Goal: Task Accomplishment & Management: Use online tool/utility

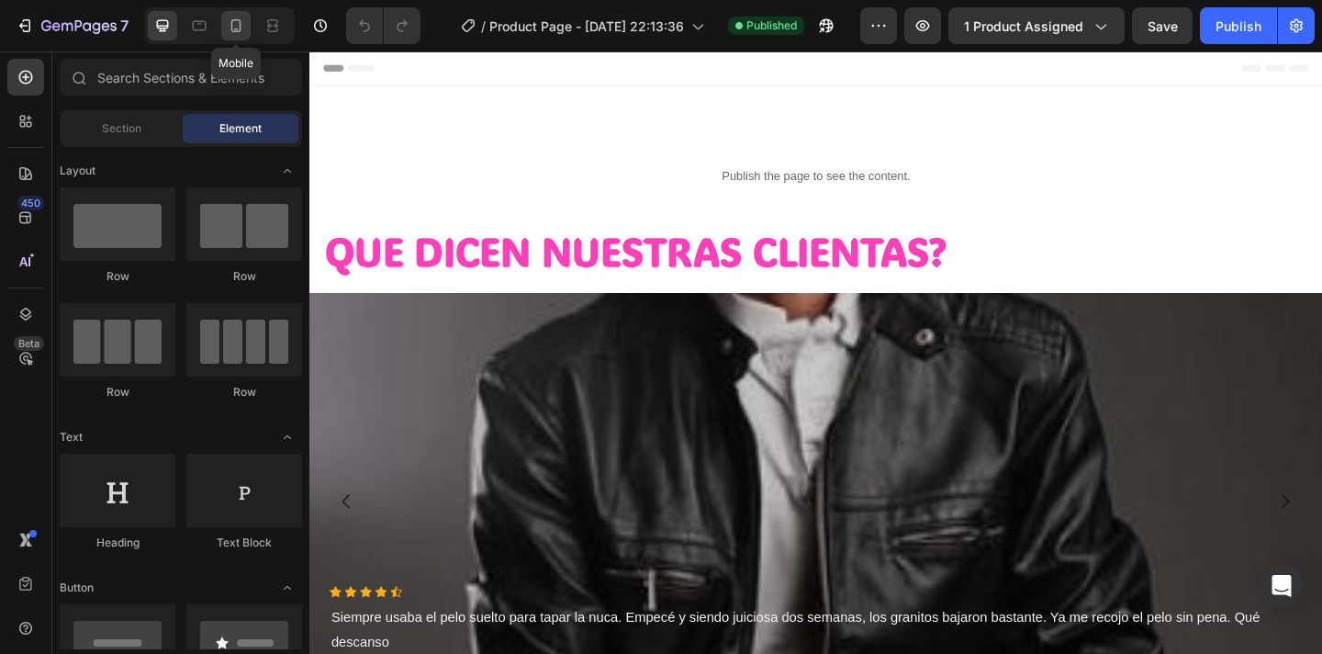
click at [240, 24] on icon at bounding box center [236, 25] width 10 height 13
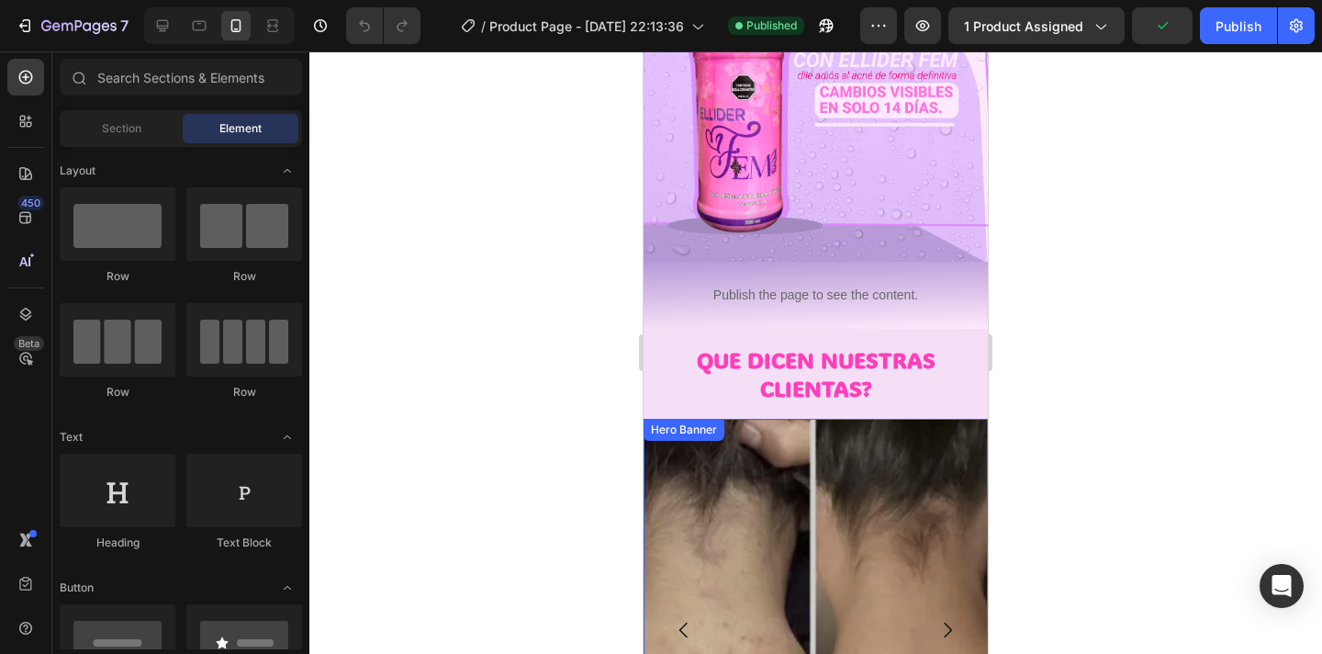
scroll to position [391, 0]
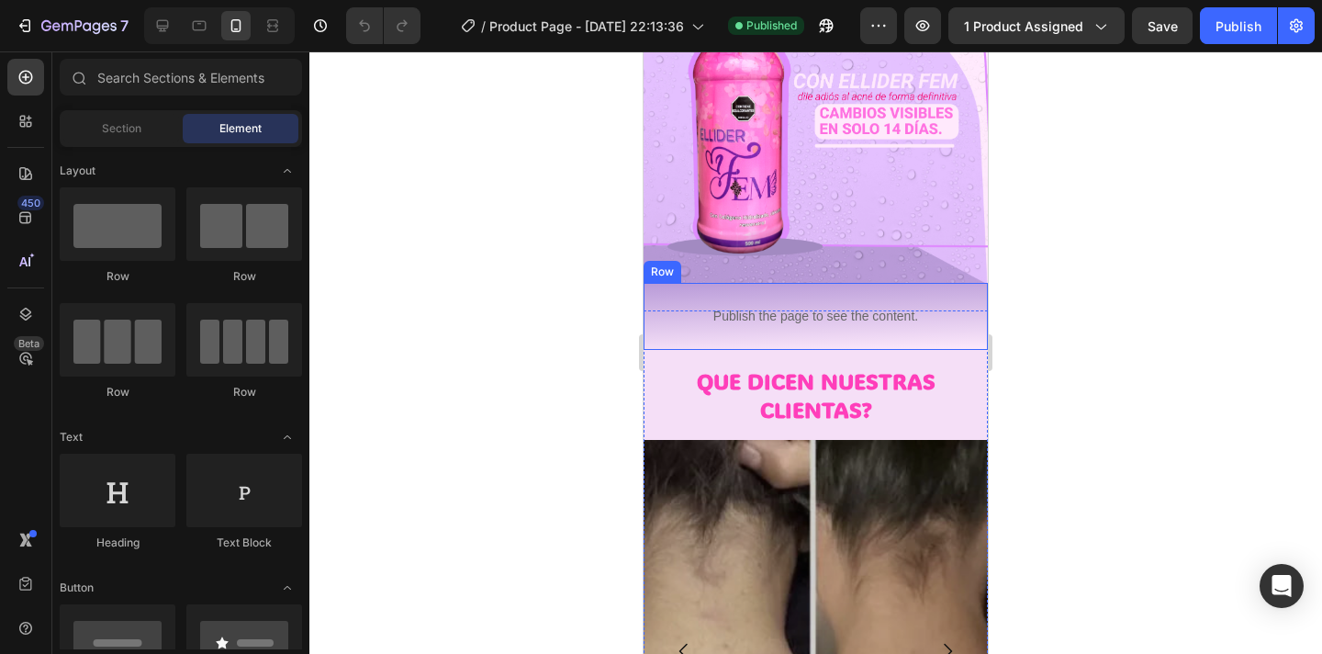
click at [969, 289] on div "Publish the page to see the content. Custom Code Row" at bounding box center [816, 316] width 344 height 67
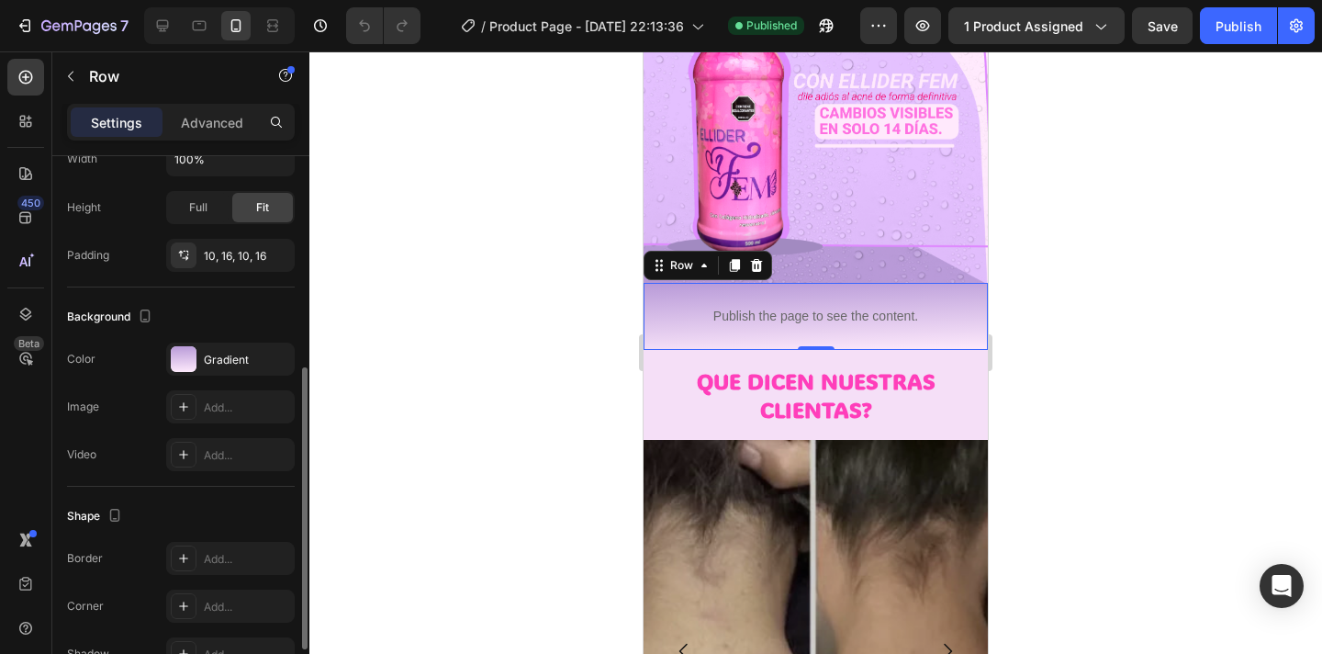
scroll to position [423, 0]
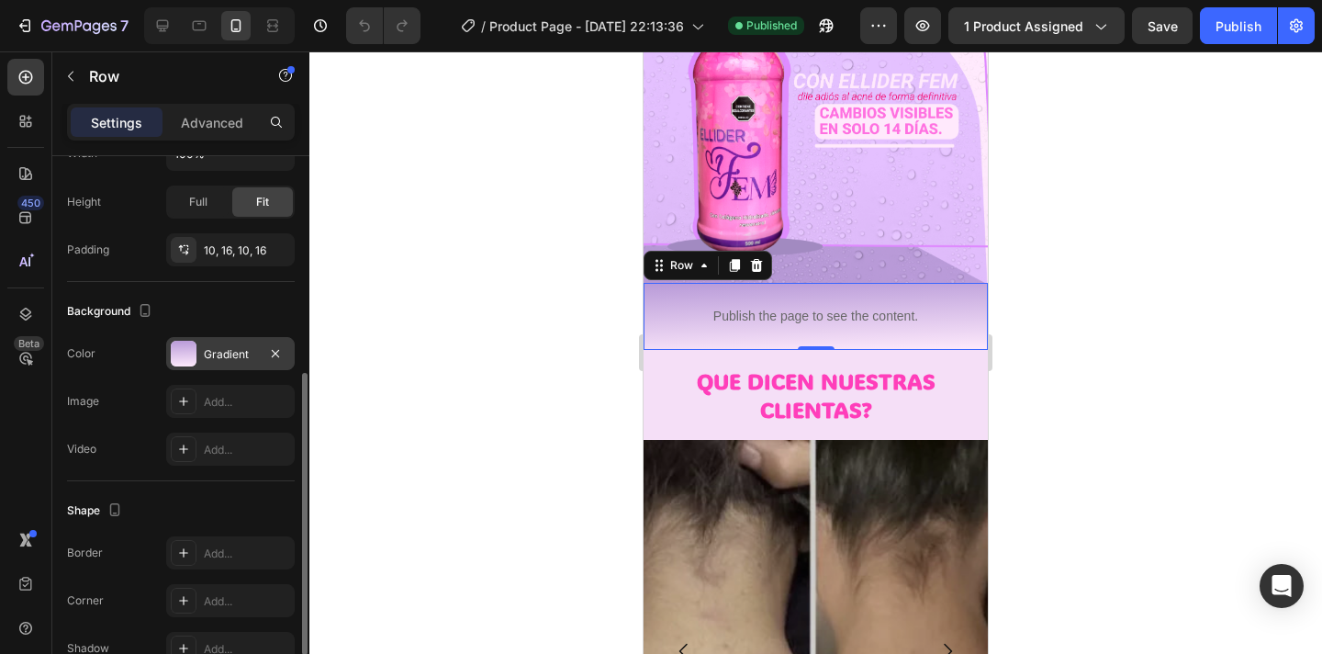
click at [185, 353] on div at bounding box center [184, 354] width 26 height 26
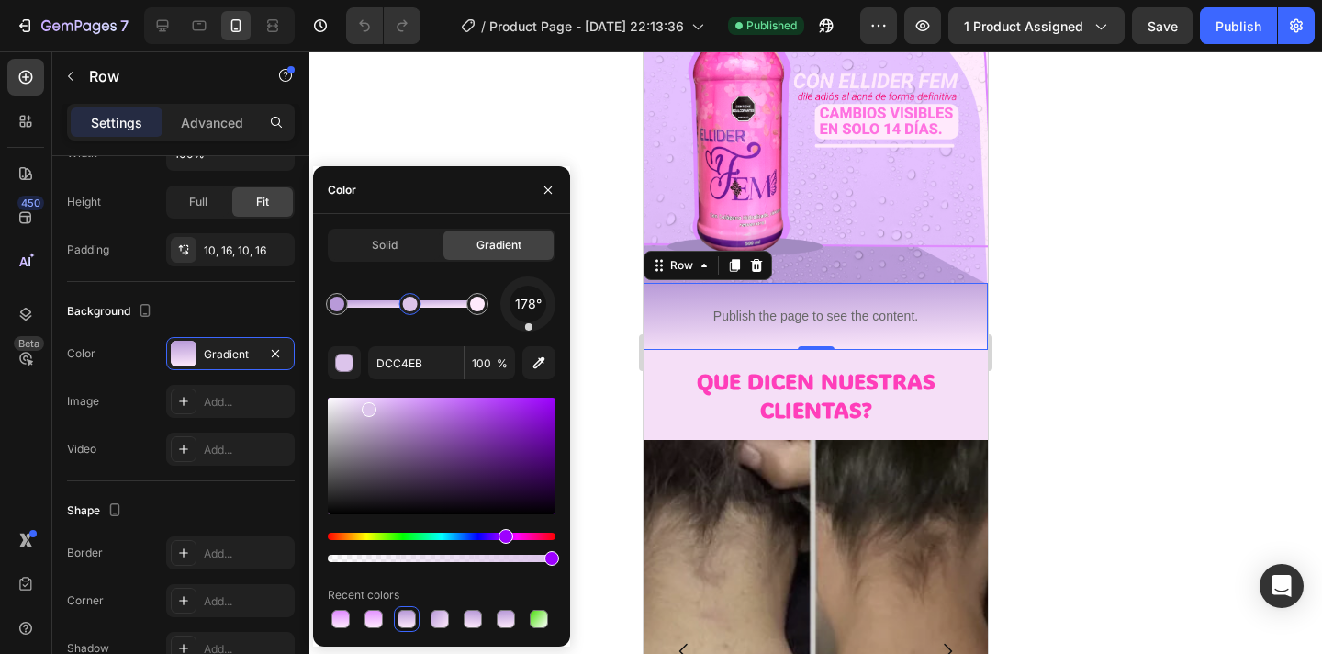
click at [409, 301] on div at bounding box center [407, 303] width 140 height 7
click at [536, 364] on icon "button" at bounding box center [539, 362] width 18 height 18
type input "B499D4"
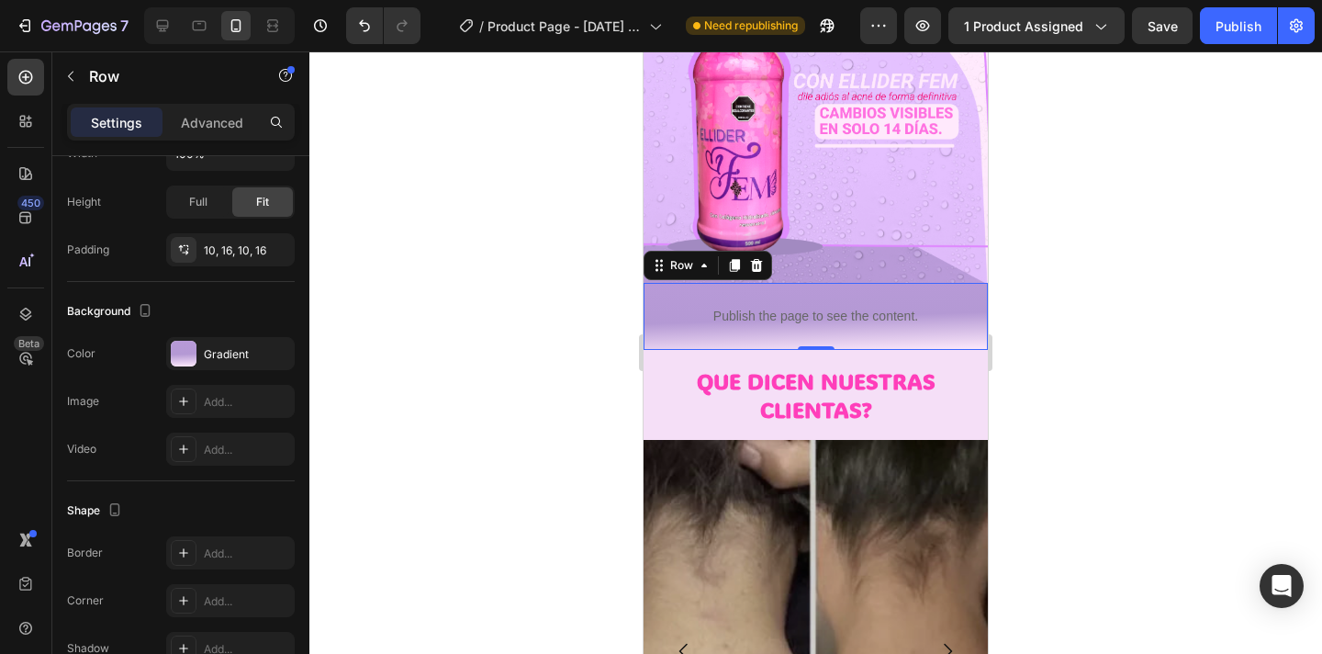
click at [1145, 325] on div at bounding box center [815, 352] width 1013 height 602
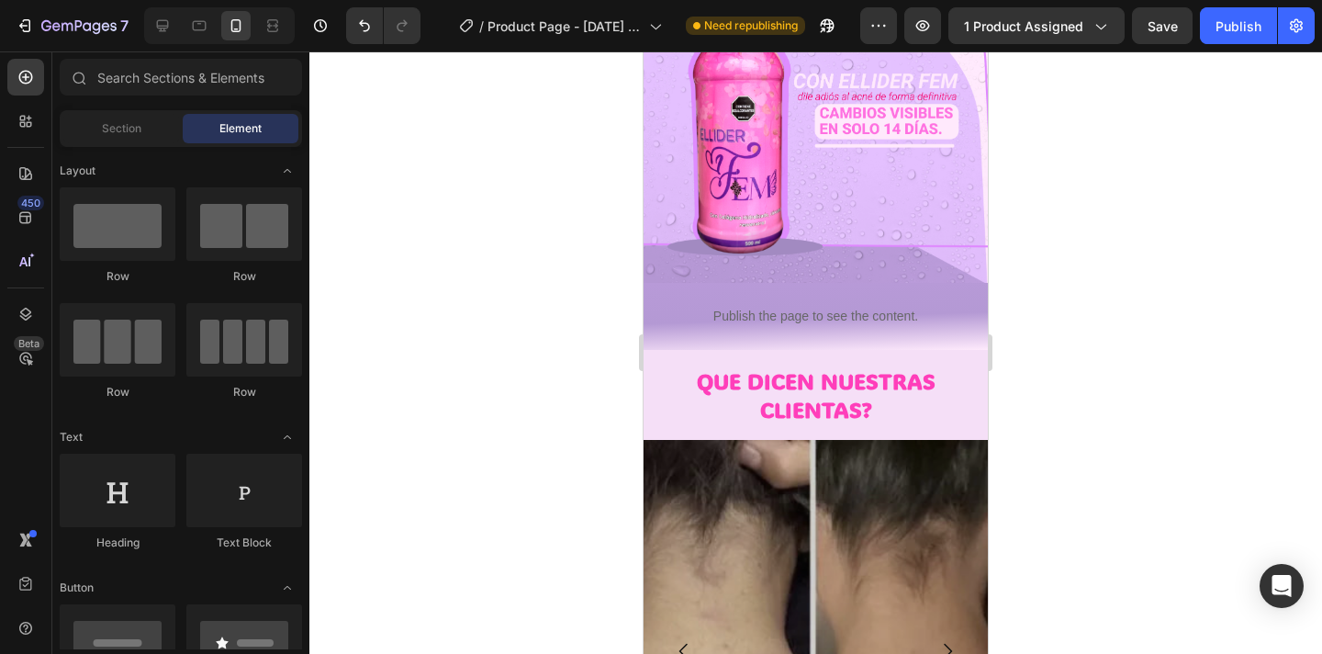
click at [1145, 325] on div at bounding box center [815, 352] width 1013 height 602
click at [649, 291] on div "Publish the page to see the content. Custom Code Row" at bounding box center [816, 316] width 344 height 67
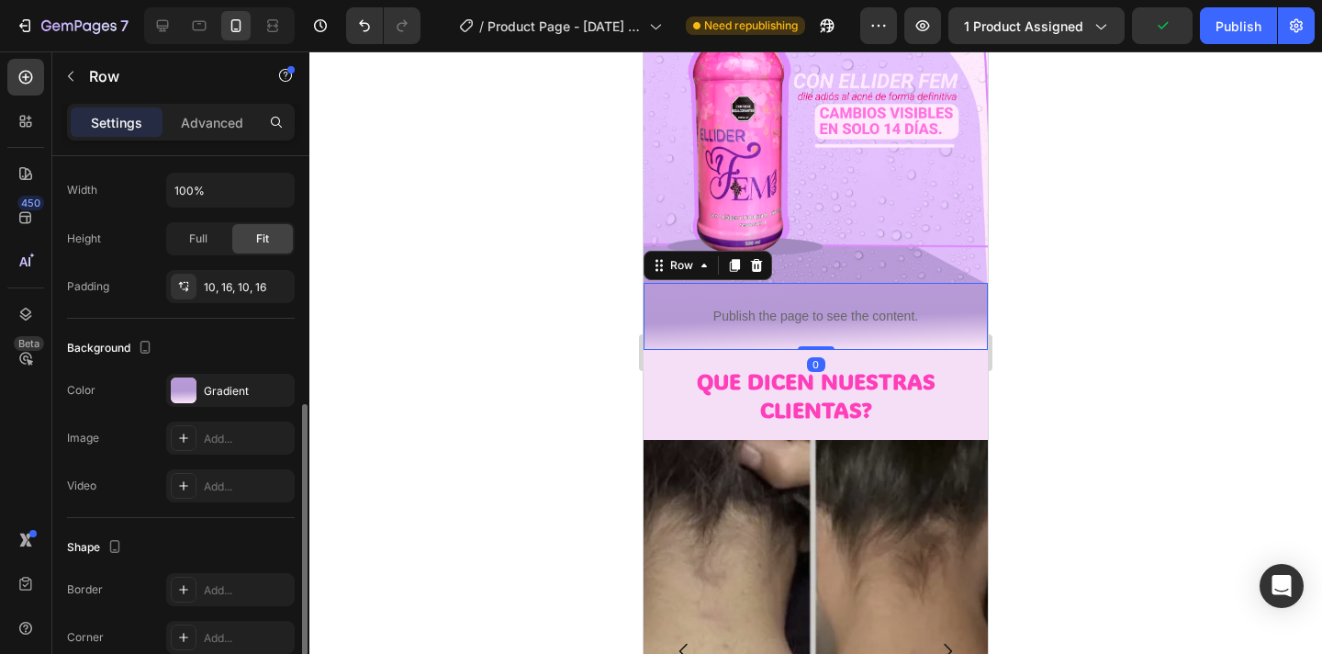
scroll to position [449, 0]
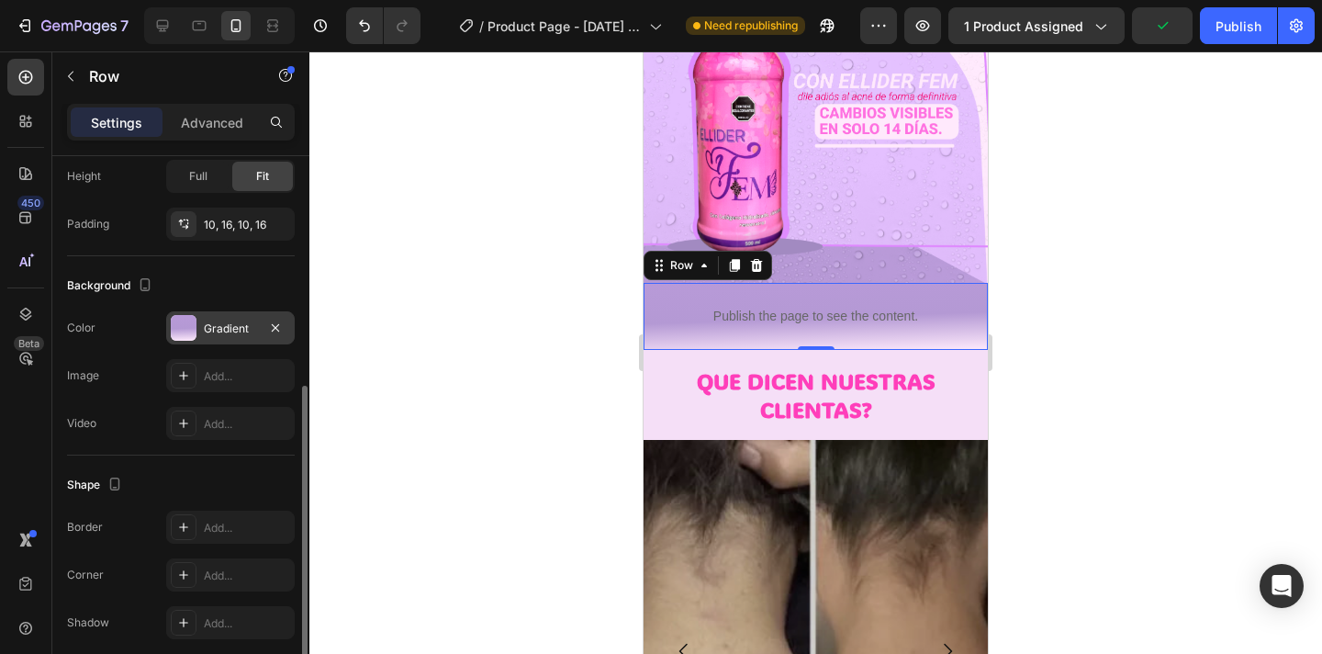
click at [185, 335] on div at bounding box center [184, 328] width 26 height 26
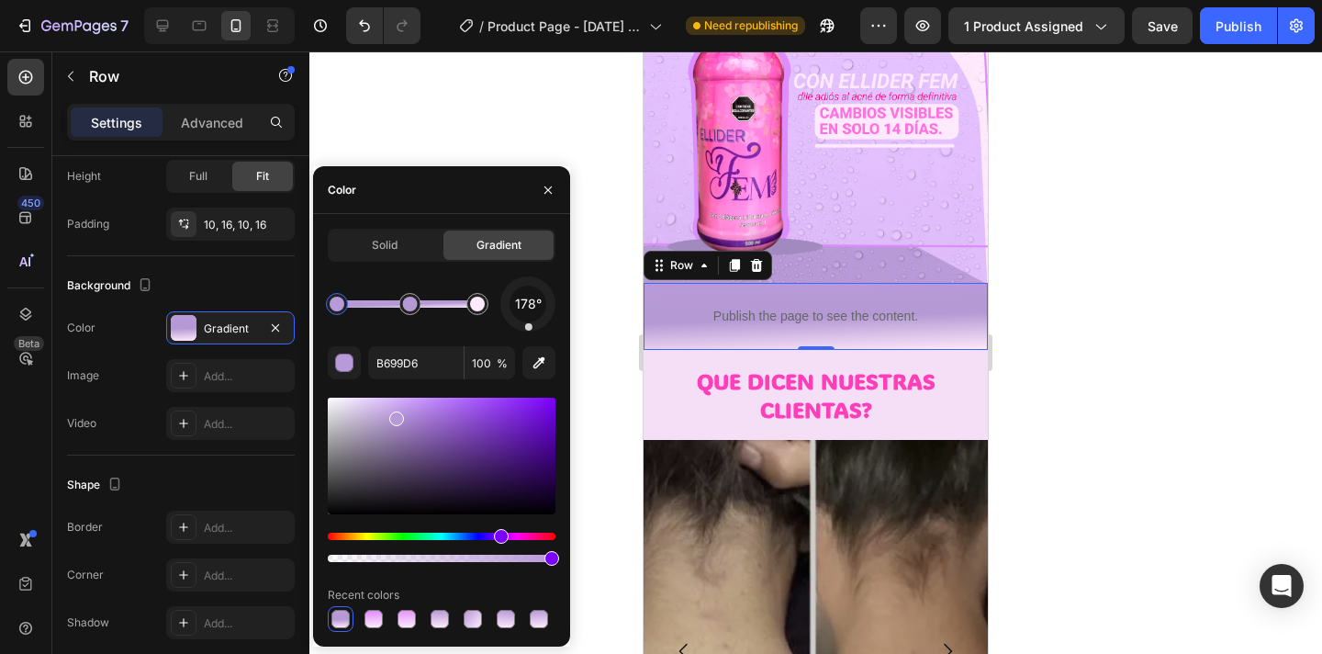
click at [375, 304] on div at bounding box center [407, 303] width 140 height 7
click at [443, 304] on div at bounding box center [407, 303] width 140 height 7
click at [336, 307] on div at bounding box center [337, 304] width 15 height 15
click at [339, 370] on div "button" at bounding box center [345, 363] width 18 height 18
click at [543, 359] on icon "button" at bounding box center [539, 363] width 12 height 12
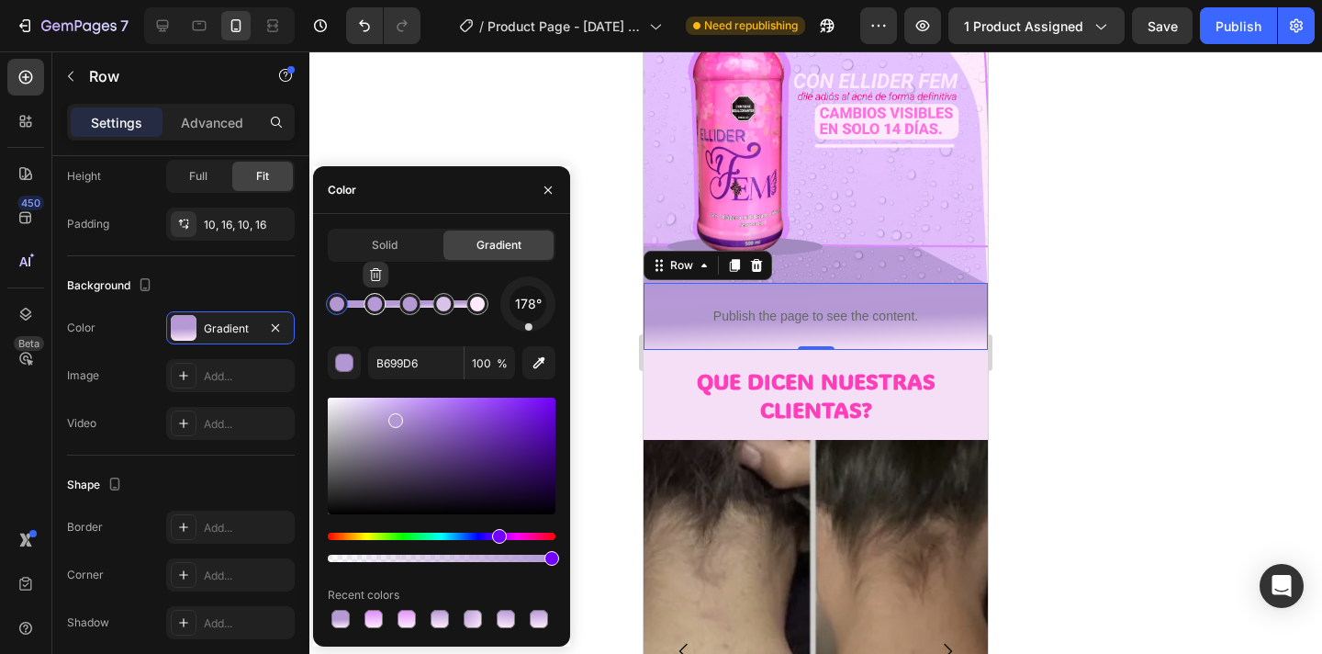
click at [377, 309] on div at bounding box center [374, 304] width 15 height 15
click at [532, 371] on icon "button" at bounding box center [539, 362] width 18 height 18
click at [413, 304] on div at bounding box center [410, 304] width 15 height 15
click at [541, 364] on icon "button" at bounding box center [539, 362] width 18 height 18
type input "B799D5"
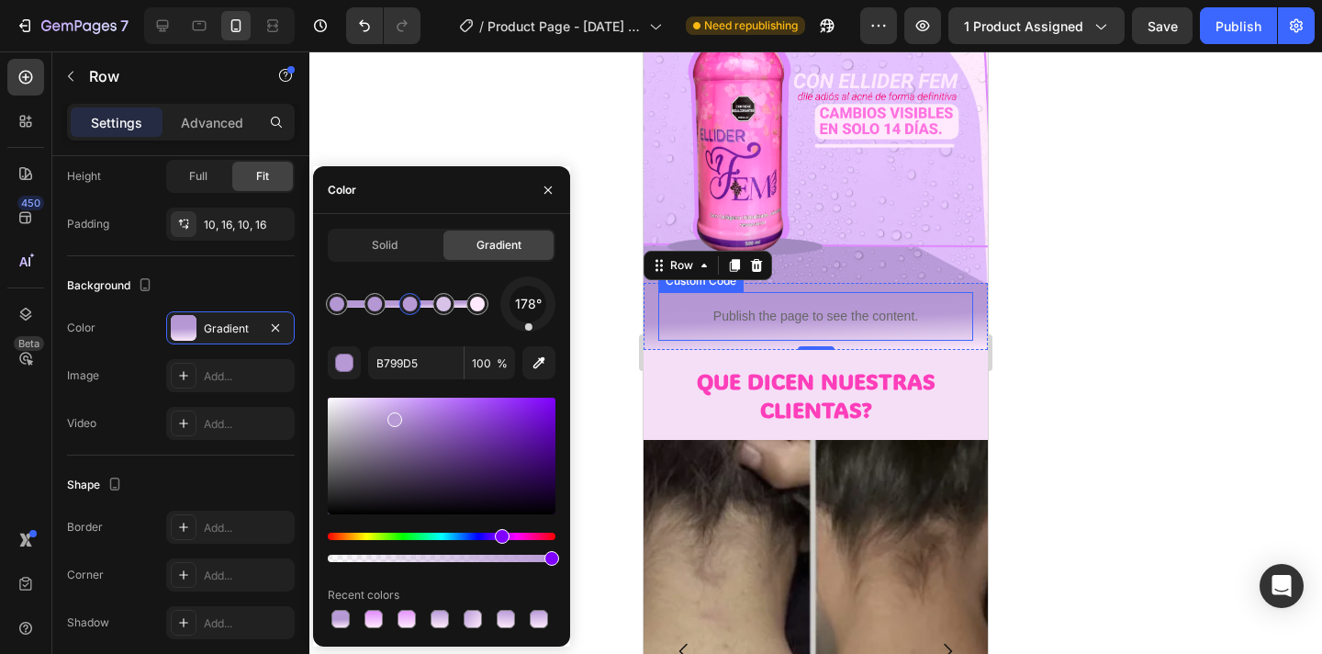
click at [1125, 336] on div at bounding box center [815, 352] width 1013 height 602
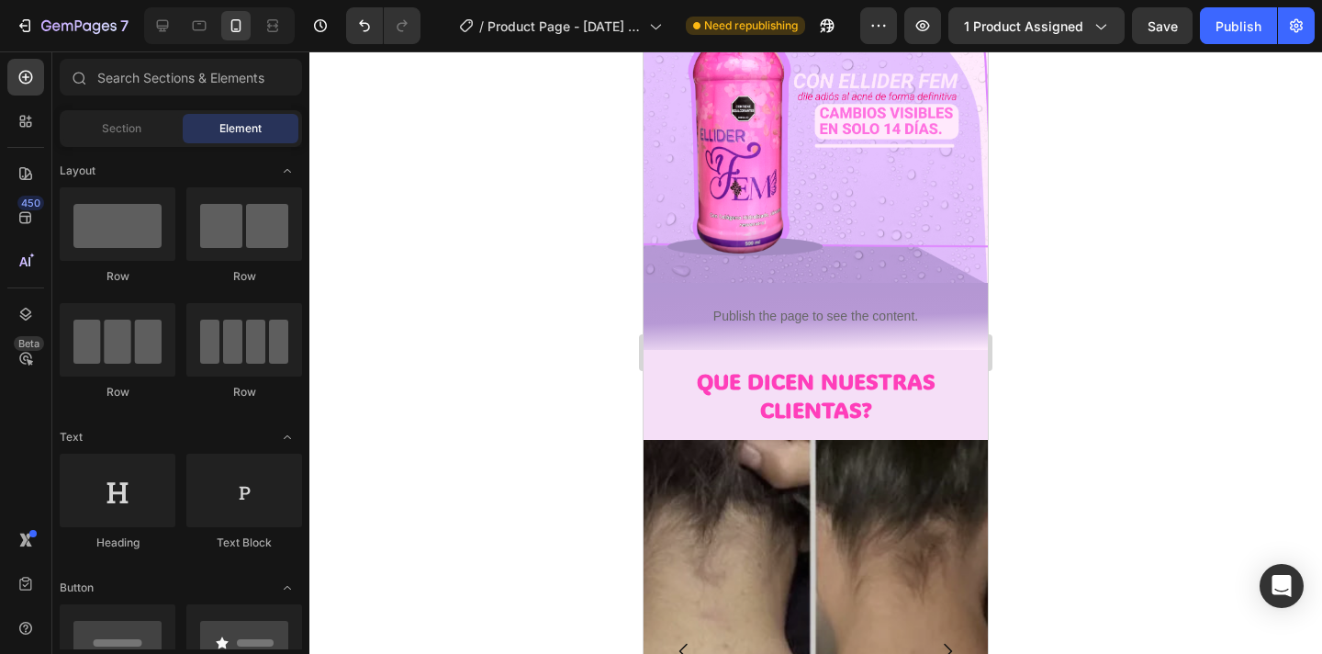
click at [1125, 336] on div at bounding box center [815, 352] width 1013 height 602
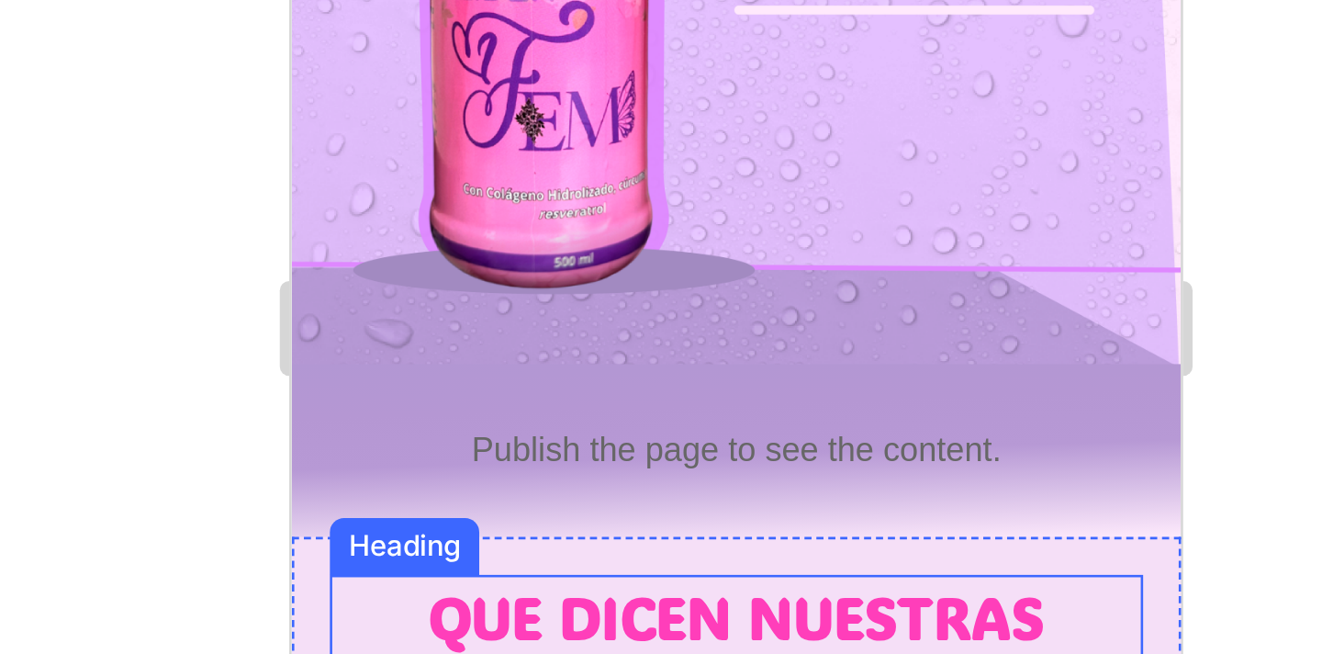
scroll to position [304, 0]
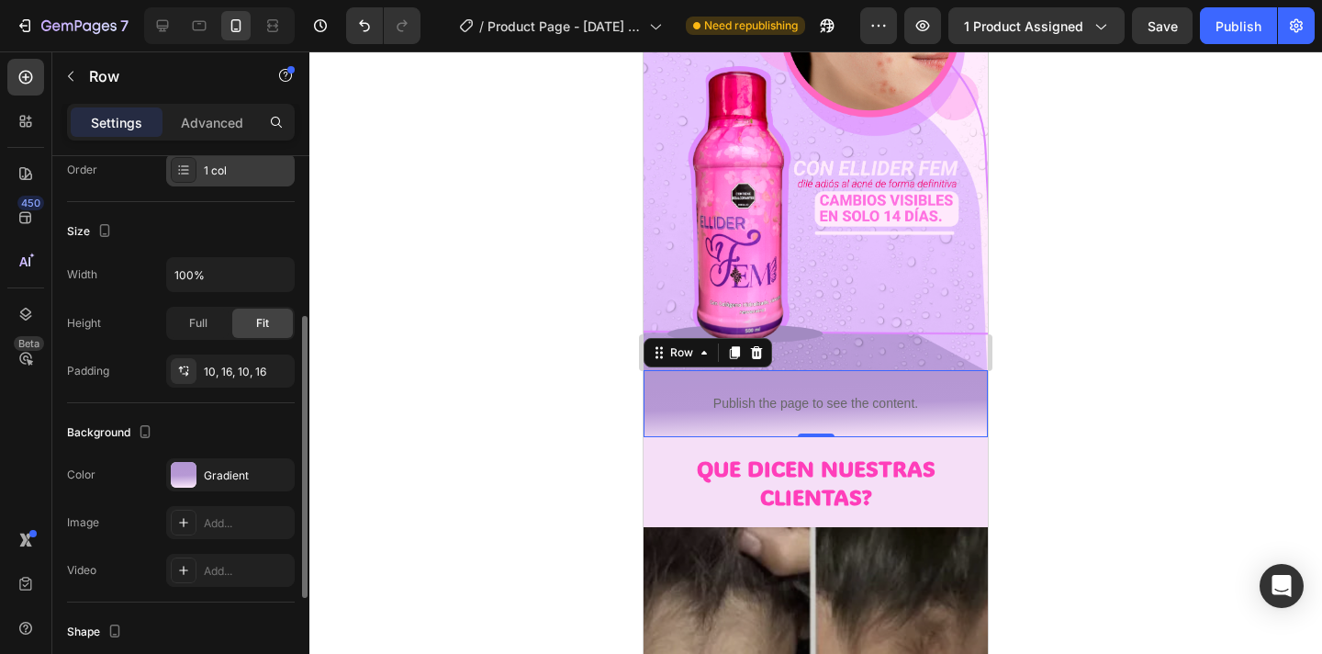
scroll to position [308, 0]
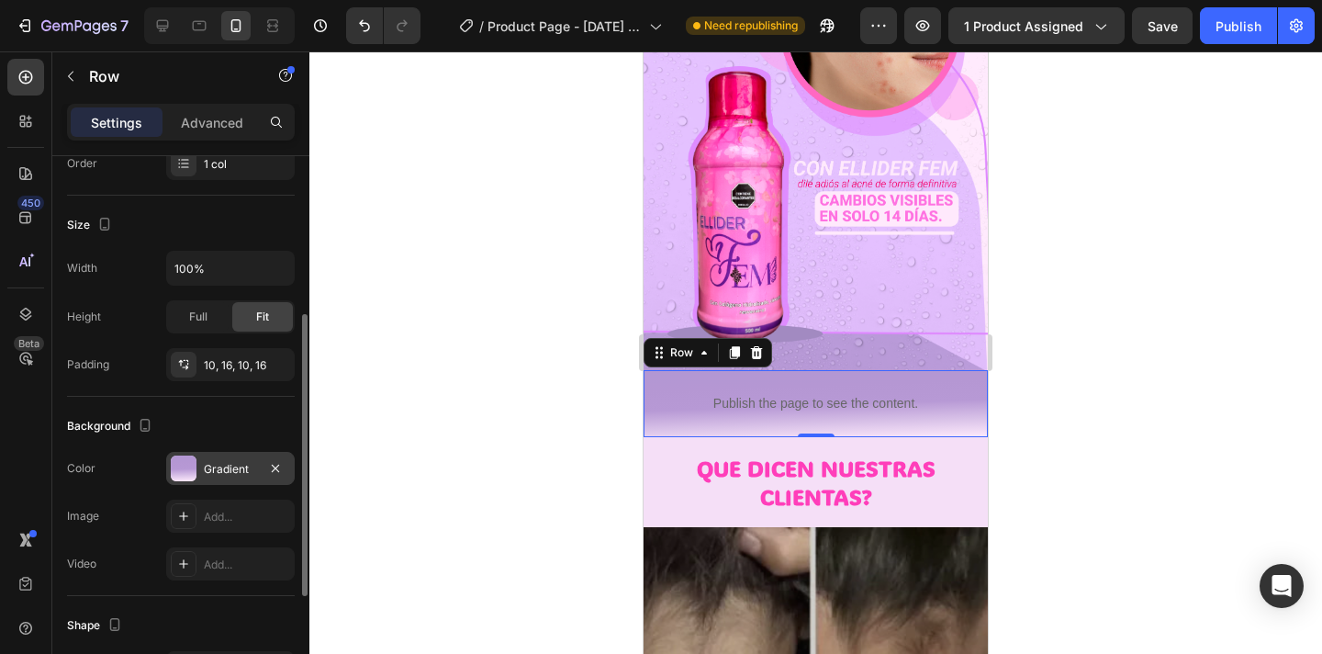
click at [185, 468] on div at bounding box center [184, 468] width 26 height 26
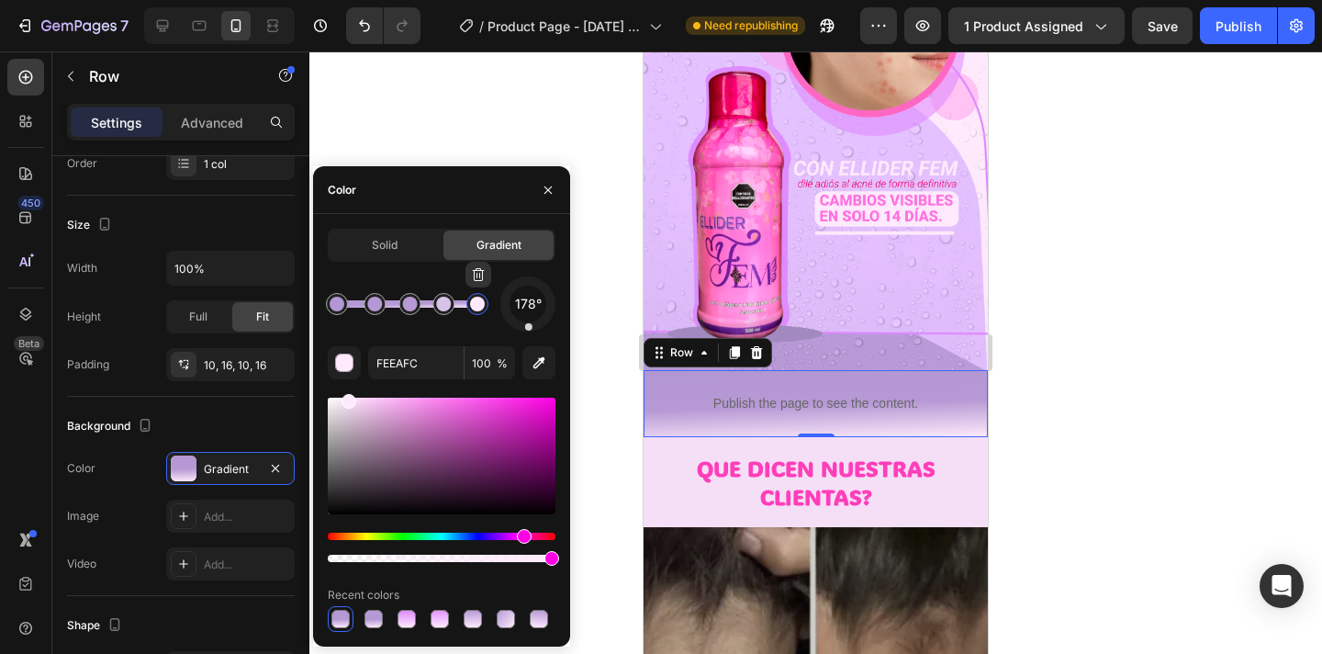
click at [477, 306] on div at bounding box center [477, 304] width 15 height 15
click at [541, 364] on icon "button" at bounding box center [539, 362] width 18 height 18
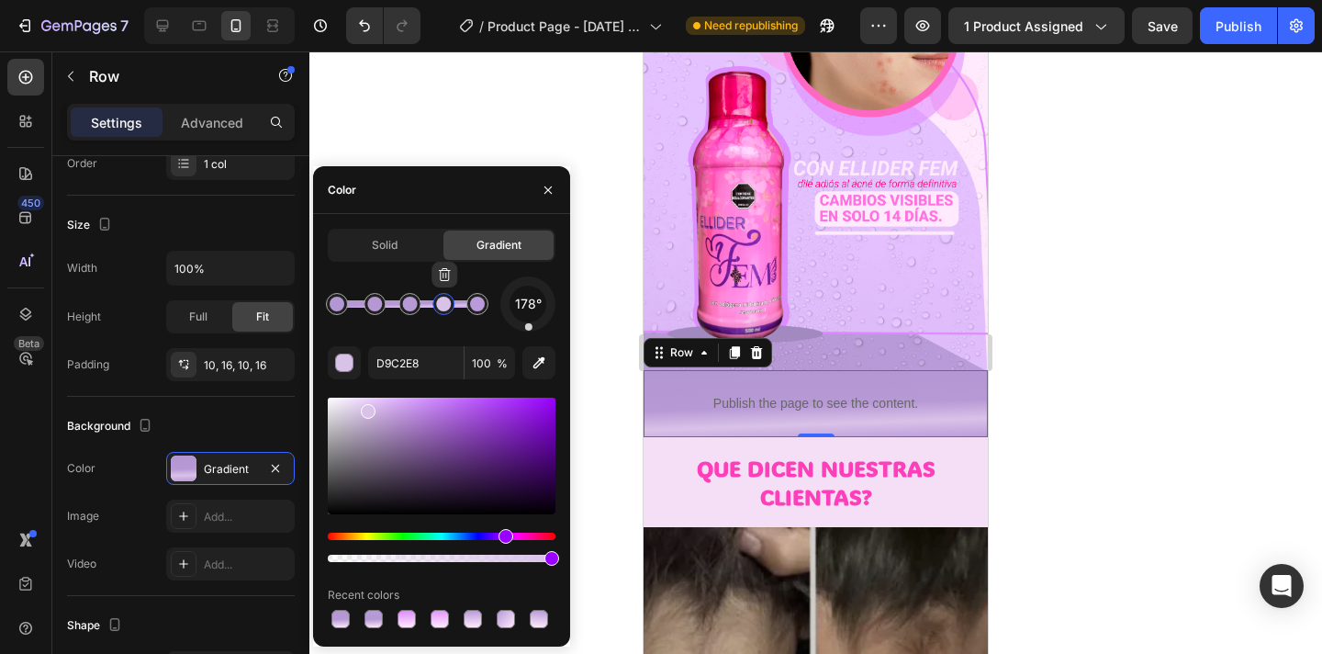
click at [449, 310] on div at bounding box center [443, 304] width 22 height 22
click at [532, 375] on button "button" at bounding box center [538, 362] width 33 height 33
type input "B89AD6"
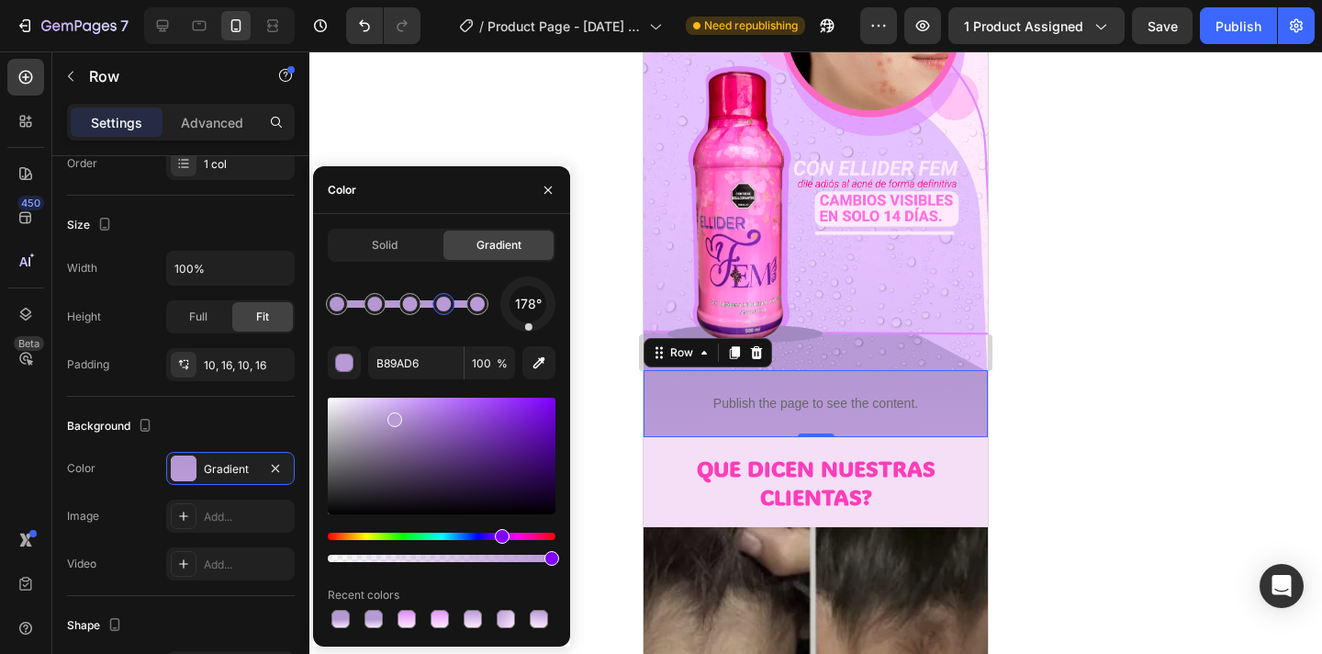
click at [1064, 359] on div at bounding box center [815, 352] width 1013 height 602
